Goal: Task Accomplishment & Management: Manage account settings

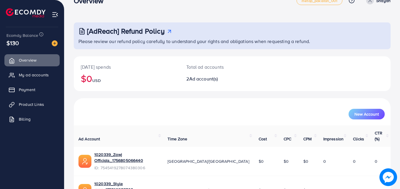
scroll to position [37, 0]
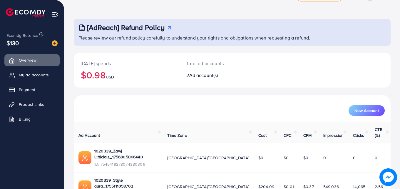
scroll to position [37, 0]
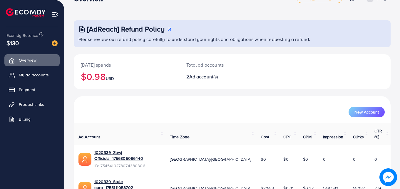
scroll to position [37, 0]
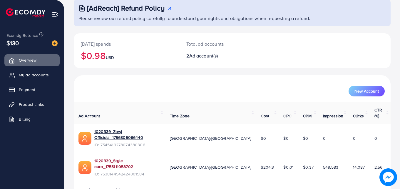
click at [124, 157] on link "1020339_Style aura_1755111058702" at bounding box center [127, 163] width 66 height 12
